Goal: Obtain resource: Obtain resource

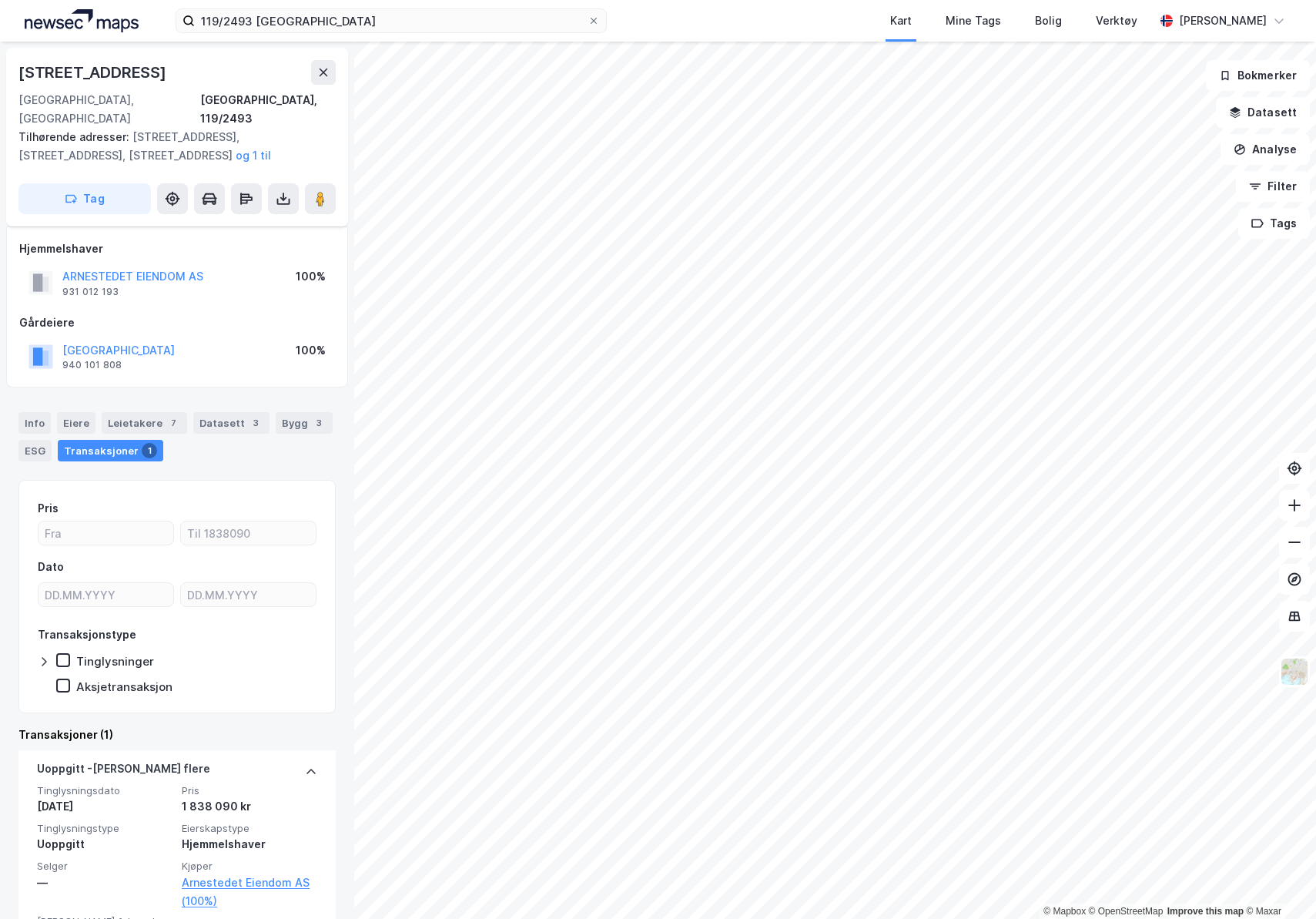
scroll to position [60, 0]
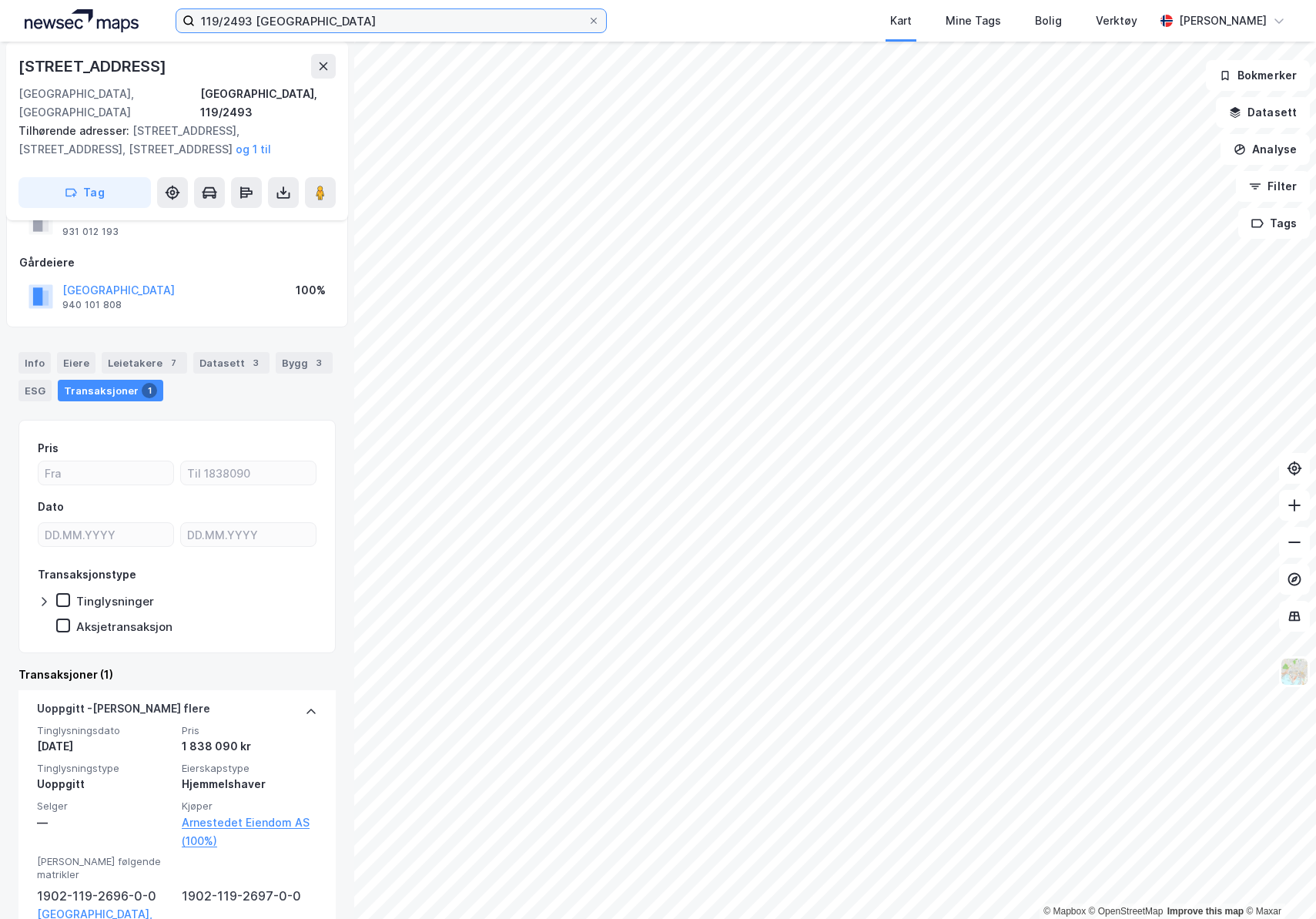
click at [252, 20] on input "119/2493 tromsø" at bounding box center [391, 20] width 393 height 23
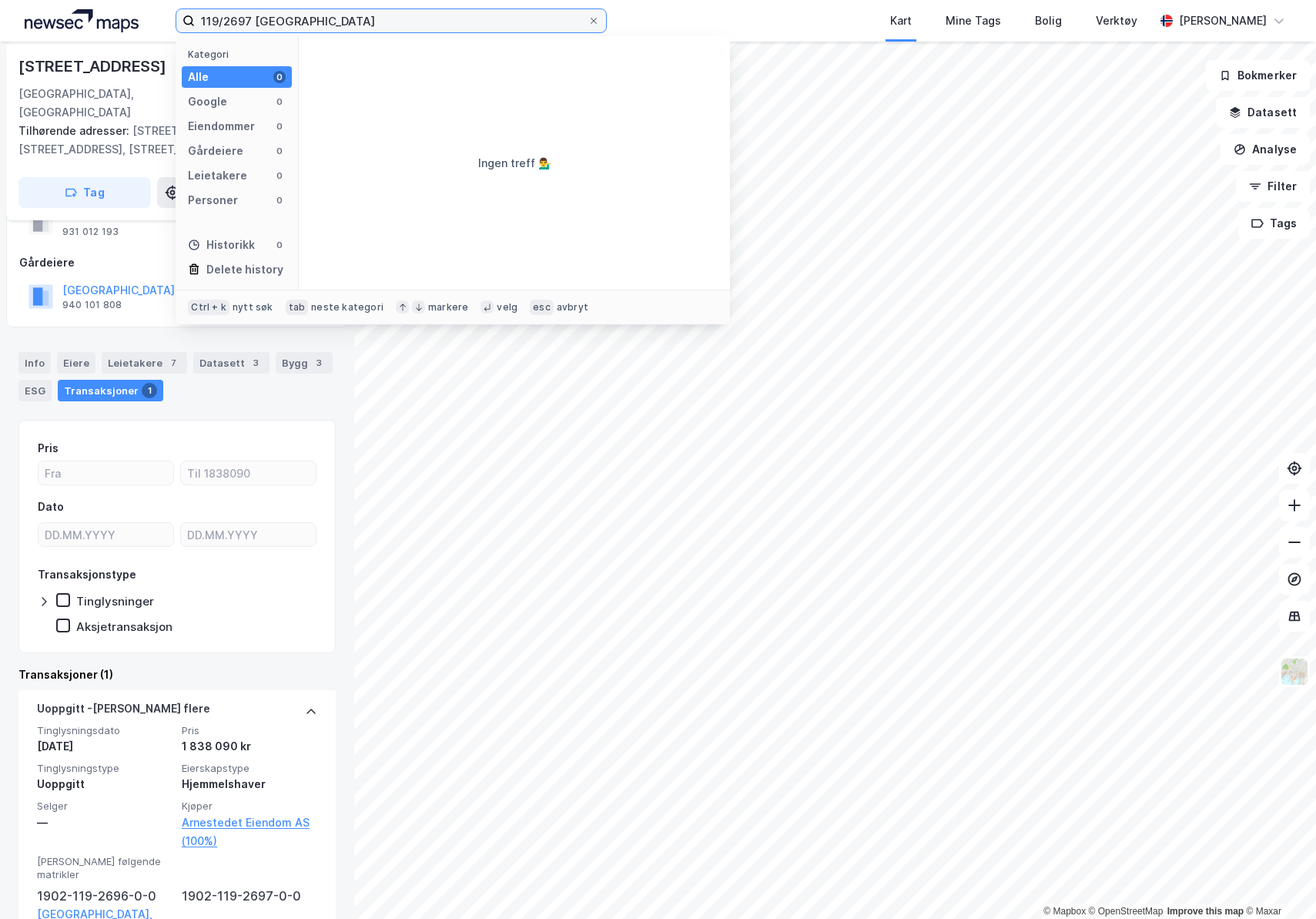
click at [241, 21] on input "119/2697 tromsø" at bounding box center [391, 20] width 393 height 23
click at [324, 26] on input "119/2697 tromsø" at bounding box center [391, 20] width 393 height 23
click at [284, 23] on input "119/2697 tromsø" at bounding box center [391, 20] width 393 height 23
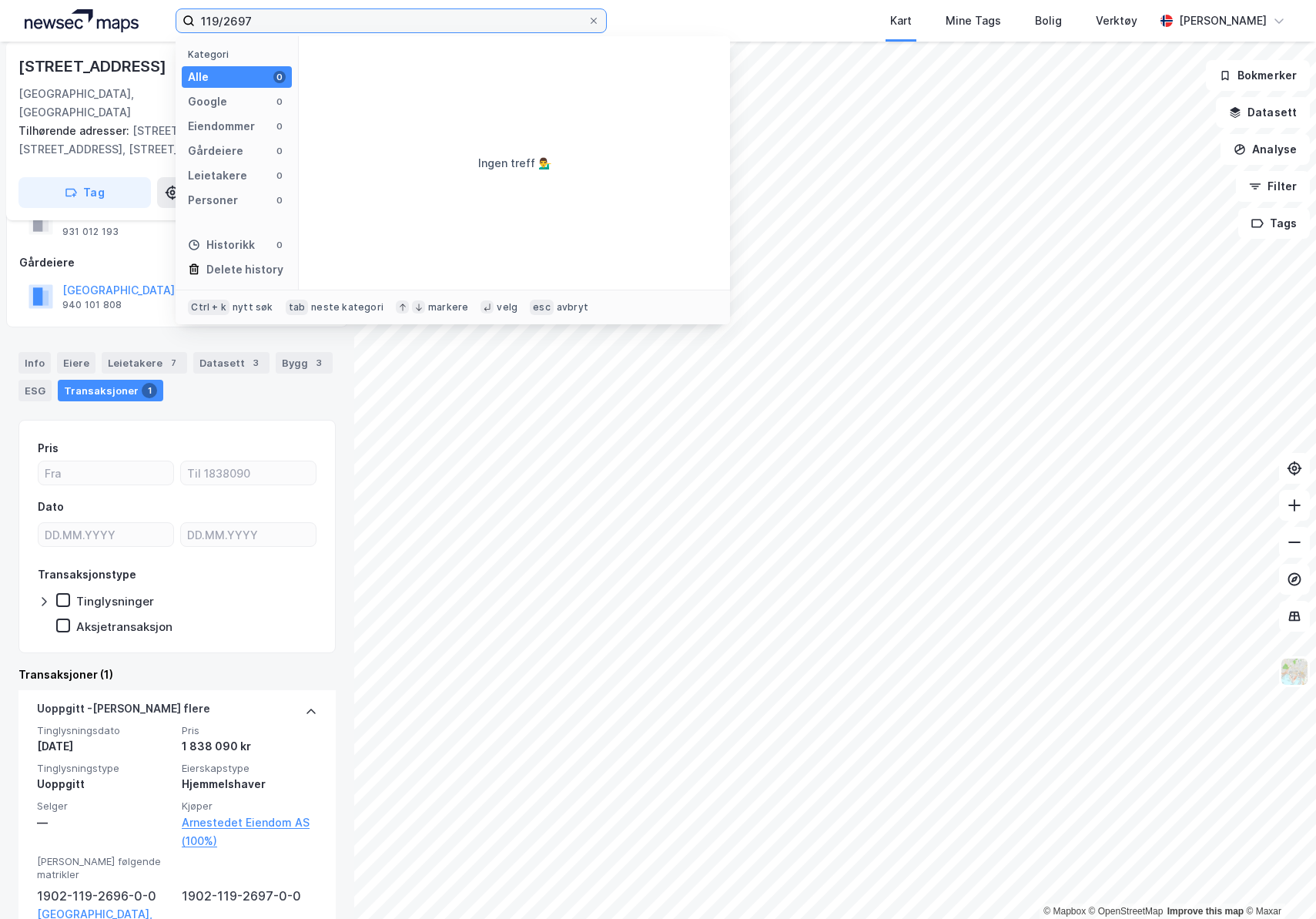
click at [292, 16] on input "119/2697" at bounding box center [391, 20] width 393 height 23
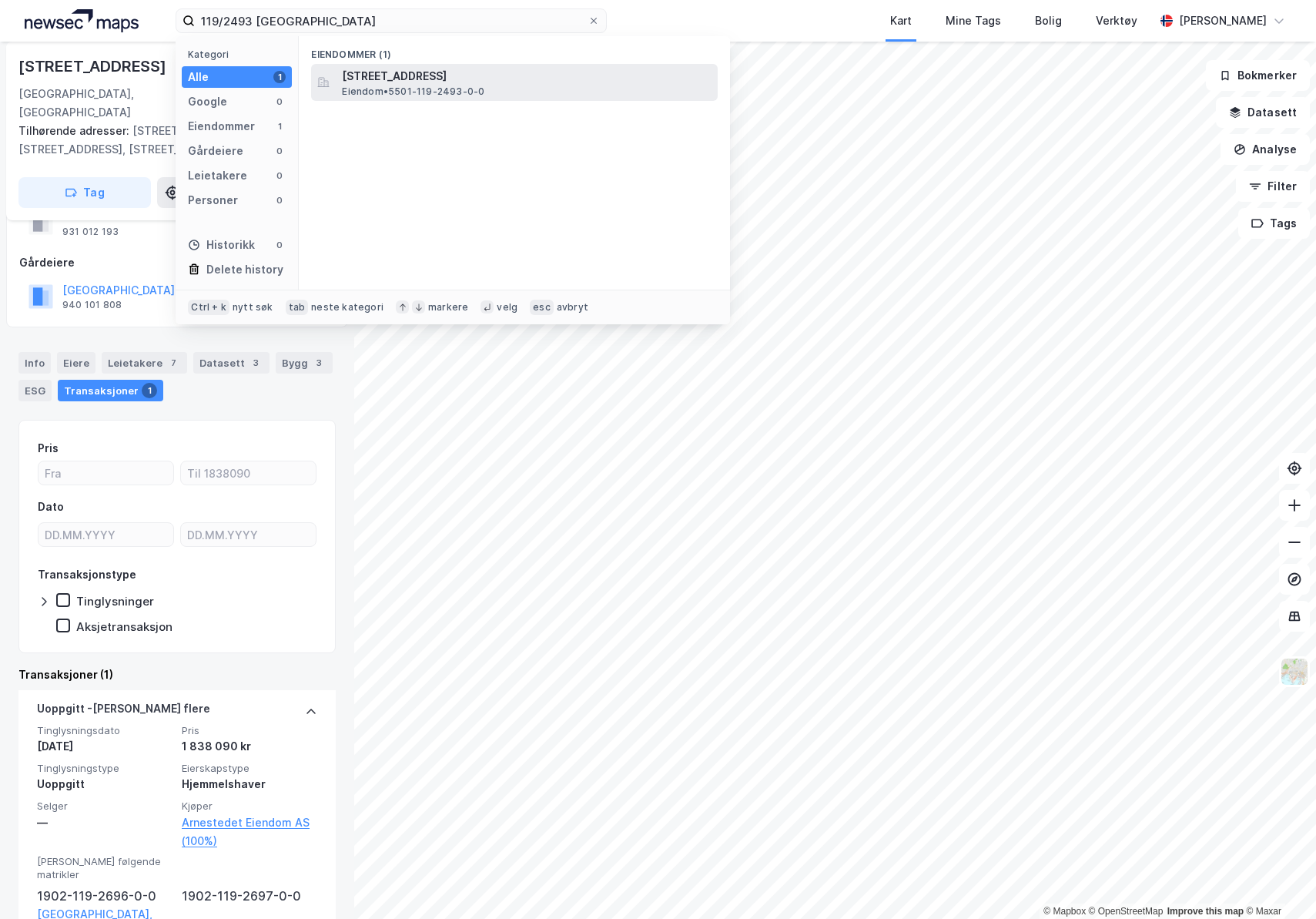
click at [381, 83] on span "Stakkevollvegen 21B, 9010, TROMSØ, TROMSØ" at bounding box center [527, 76] width 370 height 19
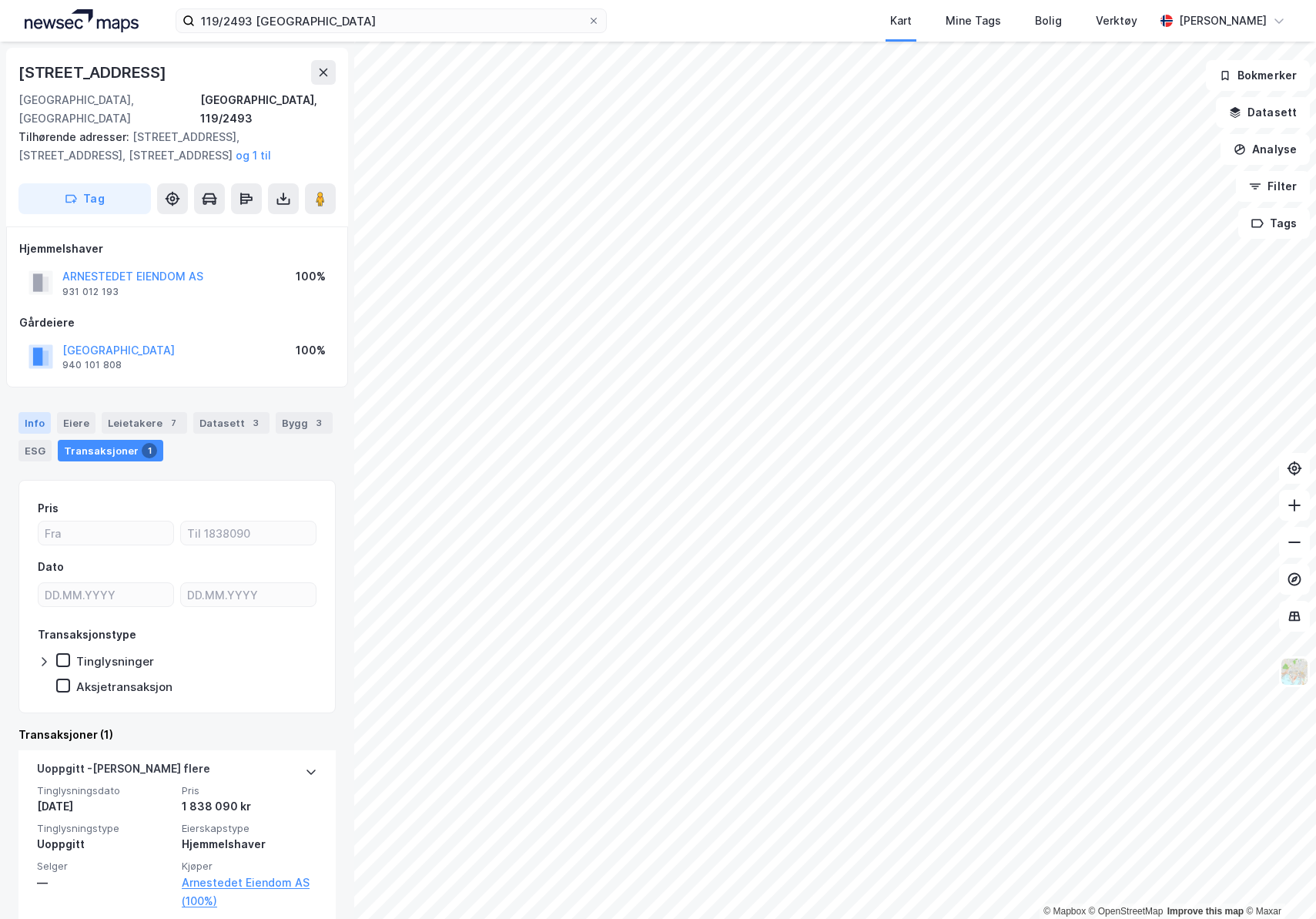
click at [33, 412] on div "Info" at bounding box center [34, 422] width 33 height 21
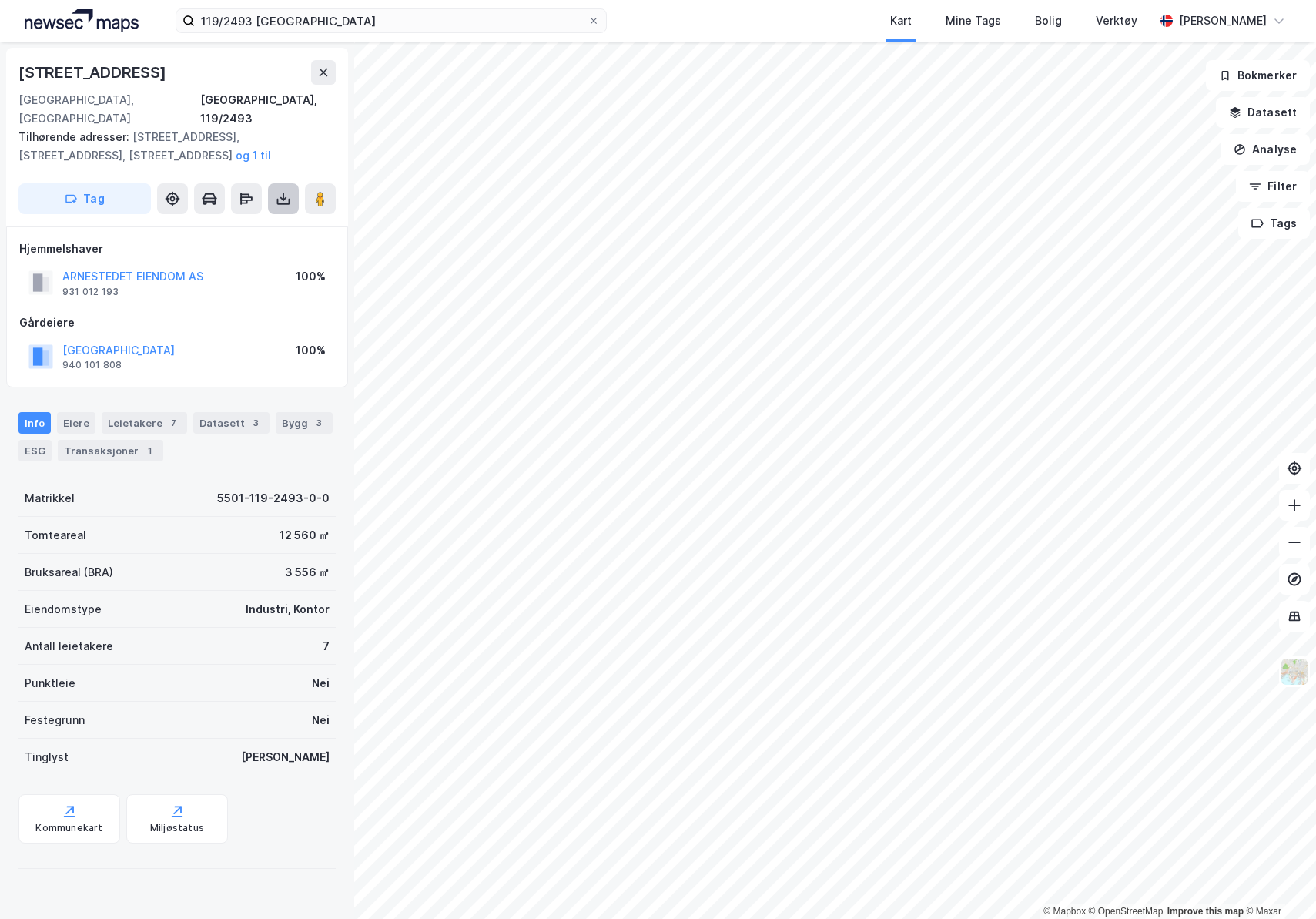
click at [270, 187] on button at bounding box center [283, 198] width 31 height 31
click at [258, 218] on div "Last ned grunnbok" at bounding box center [217, 230] width 164 height 25
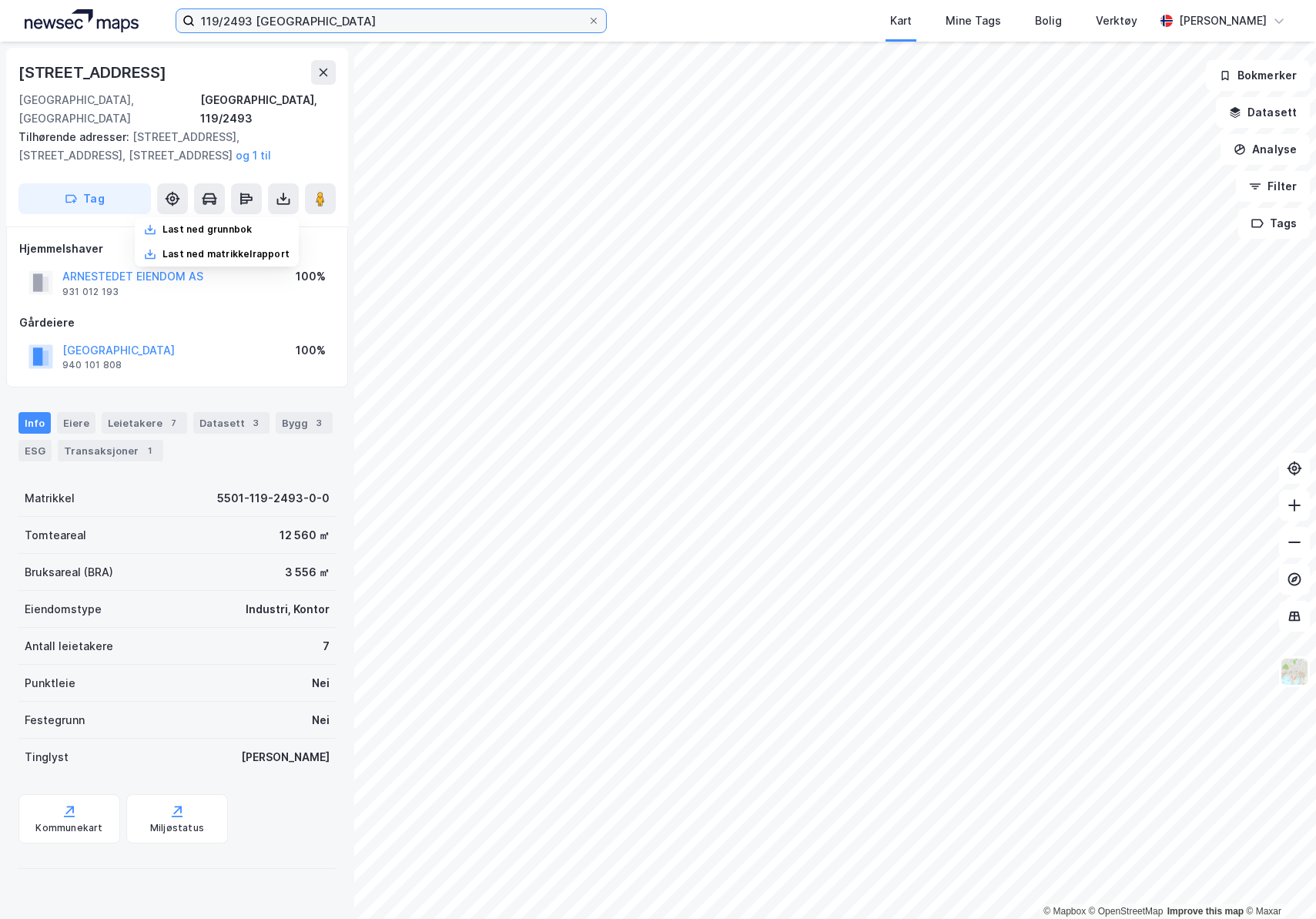
click at [247, 20] on input "119/2493 tromsø" at bounding box center [391, 20] width 393 height 23
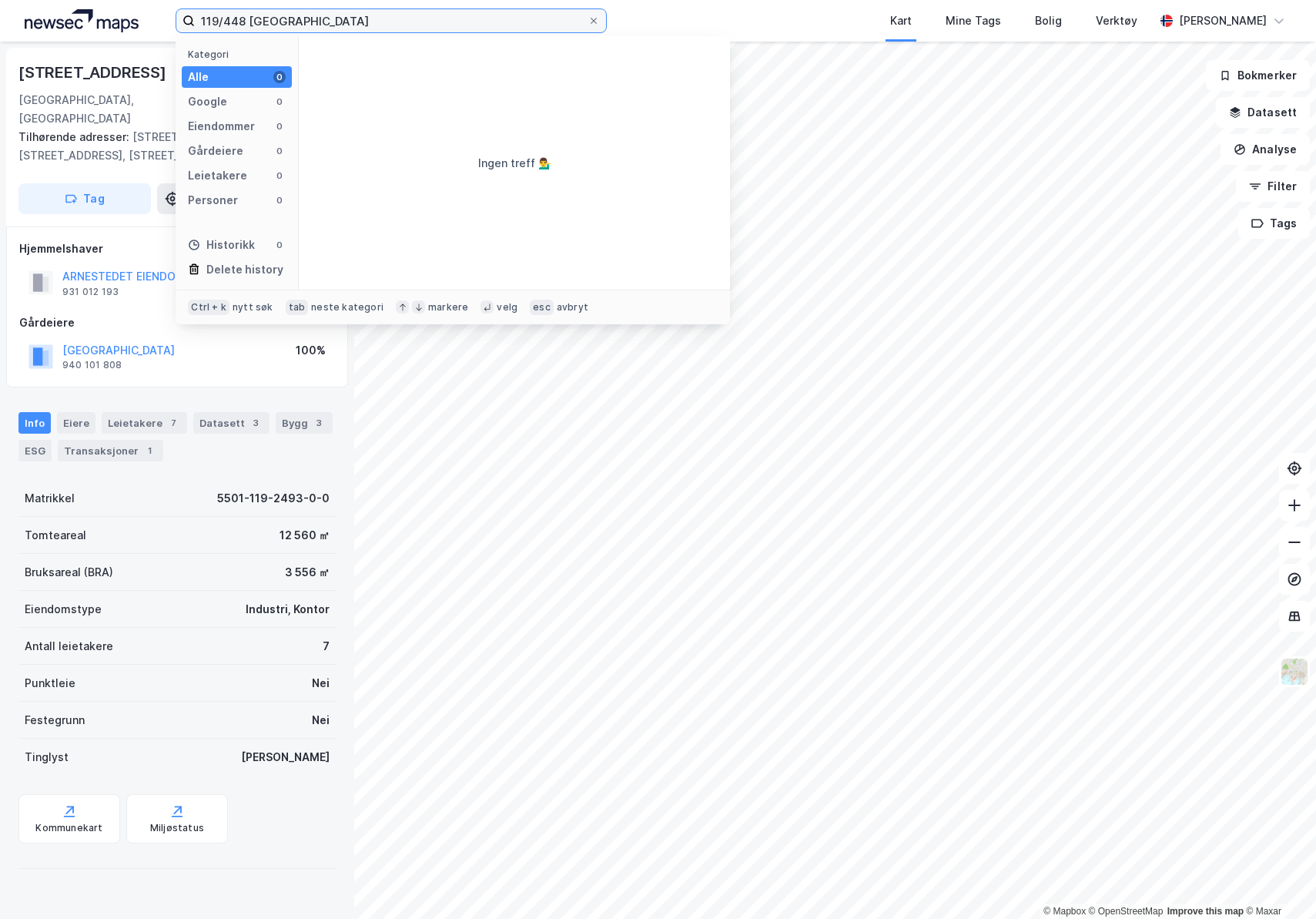
type input "119/448 tromsø"
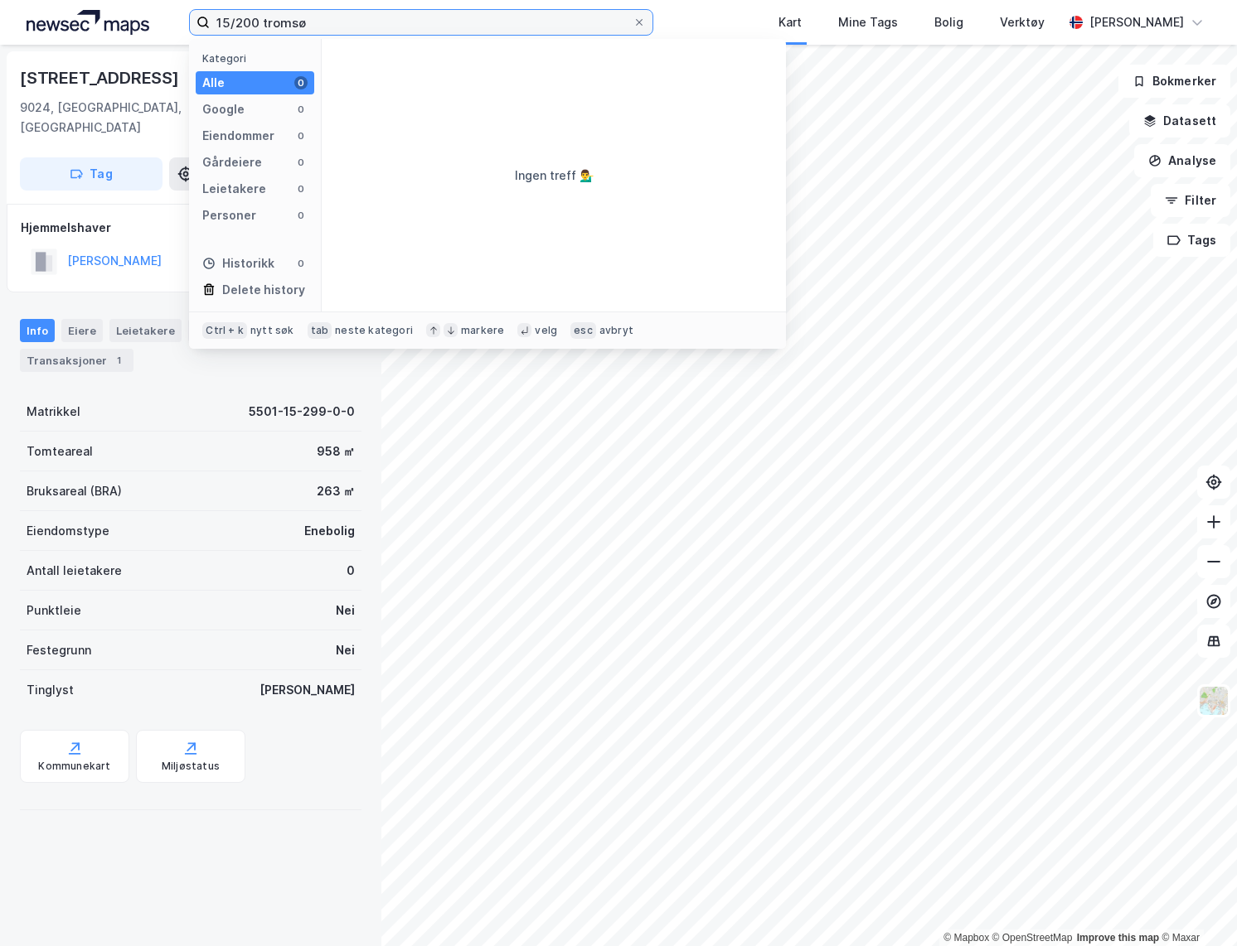
drag, startPoint x: 381, startPoint y: 13, endPoint x: 196, endPoint y: 27, distance: 185.3
click at [196, 27] on label "15/200 tromsø" at bounding box center [421, 22] width 464 height 27
type input "116/347 troms"
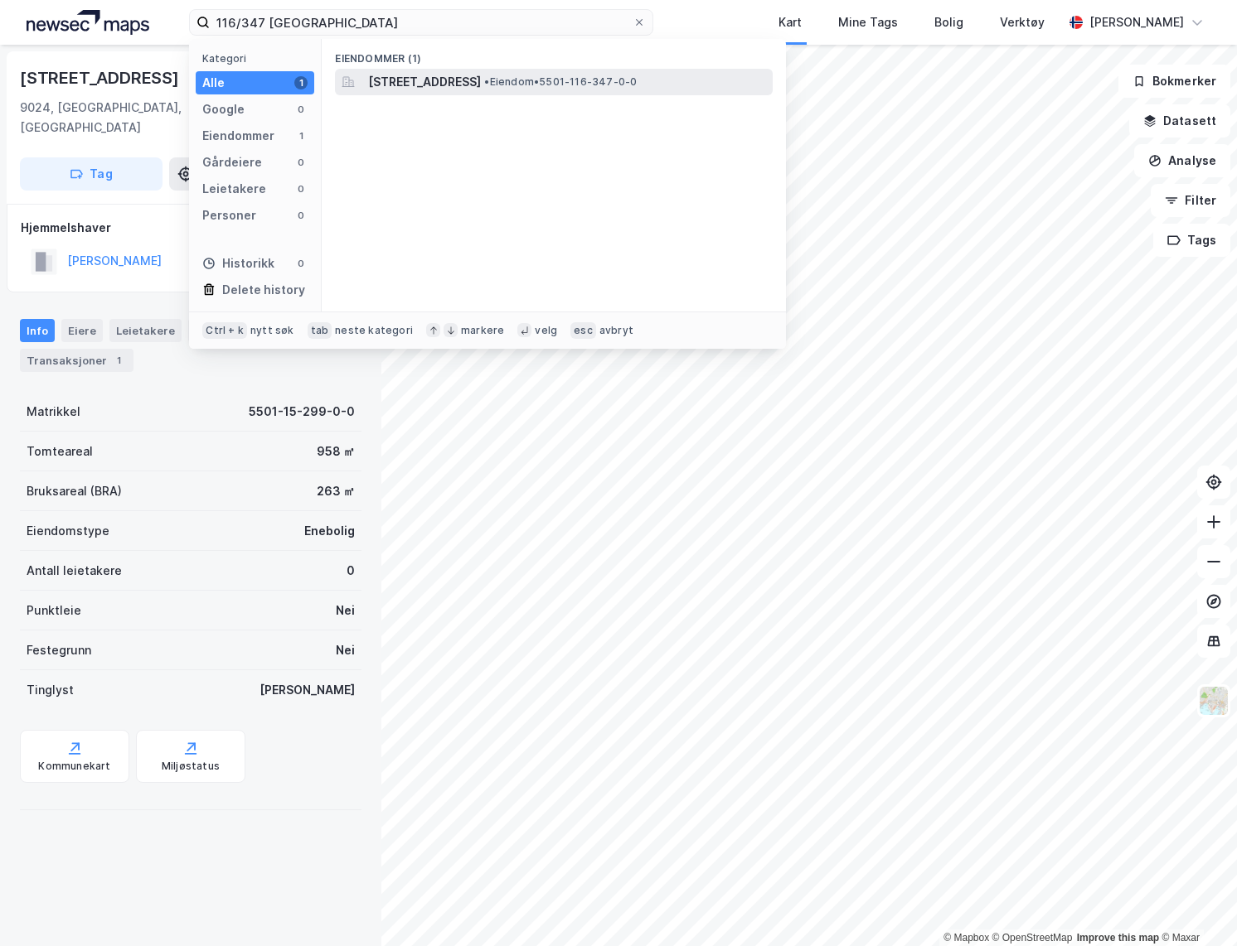
click at [610, 90] on div "Ringvegen 688, 9017, TROMSØ, TROMSØ • Eiendom • 5501-116-347-0-0" at bounding box center [568, 82] width 401 height 20
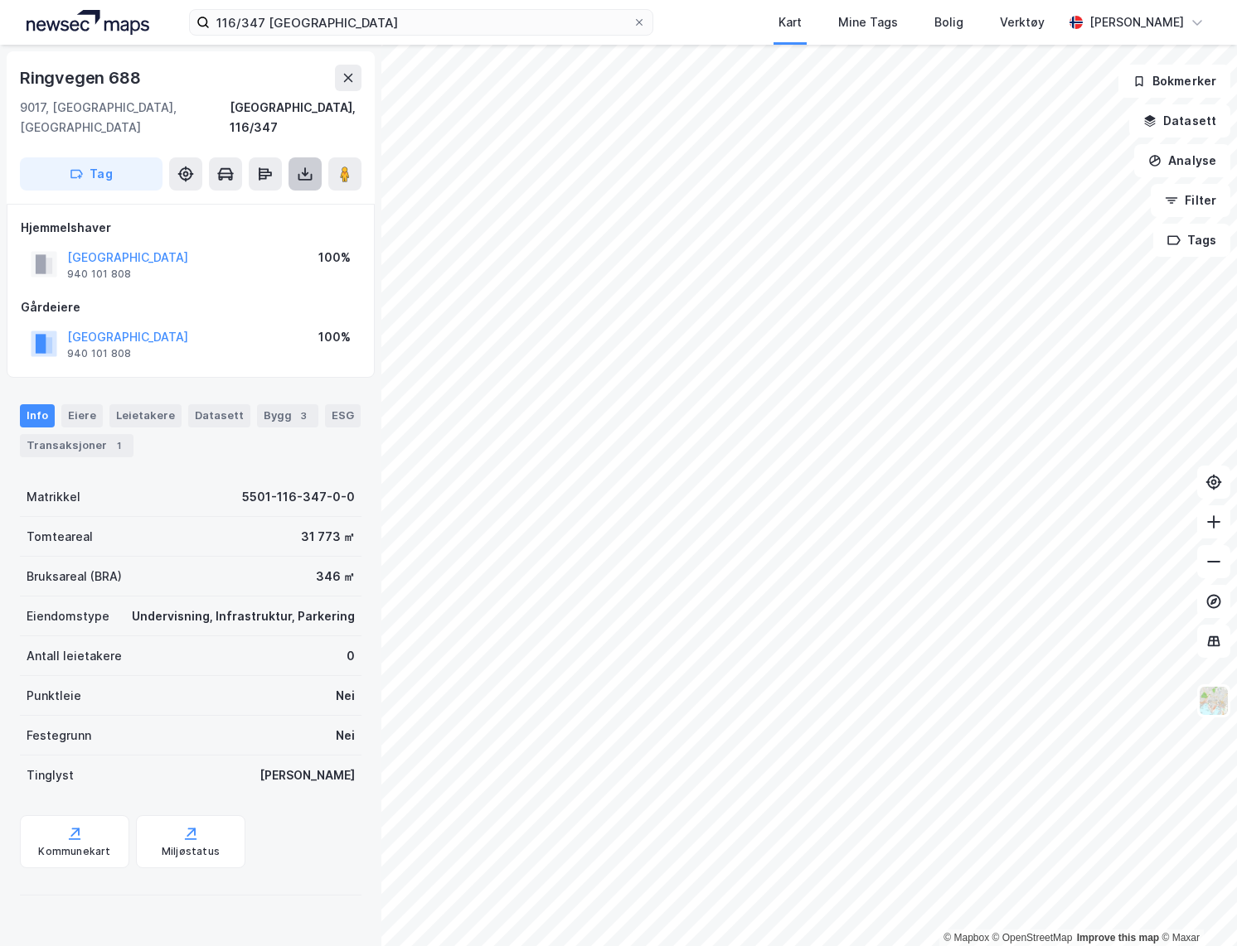
click at [312, 174] on icon at bounding box center [305, 177] width 14 height 7
click at [283, 194] on div "Last ned grunnbok" at bounding box center [233, 207] width 177 height 27
